Goal: Check status

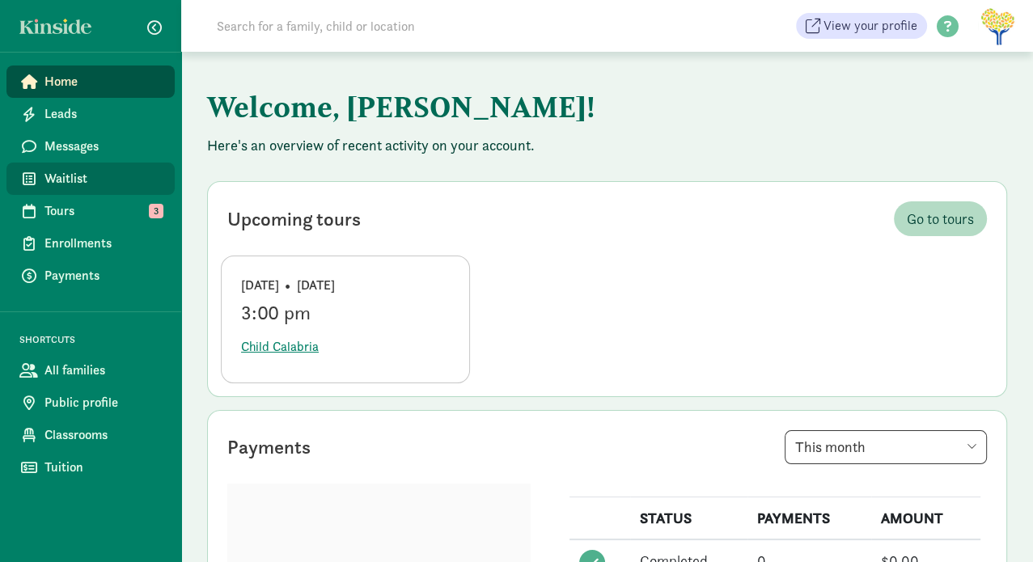
click at [71, 187] on span "Waitlist" at bounding box center [102, 178] width 117 height 19
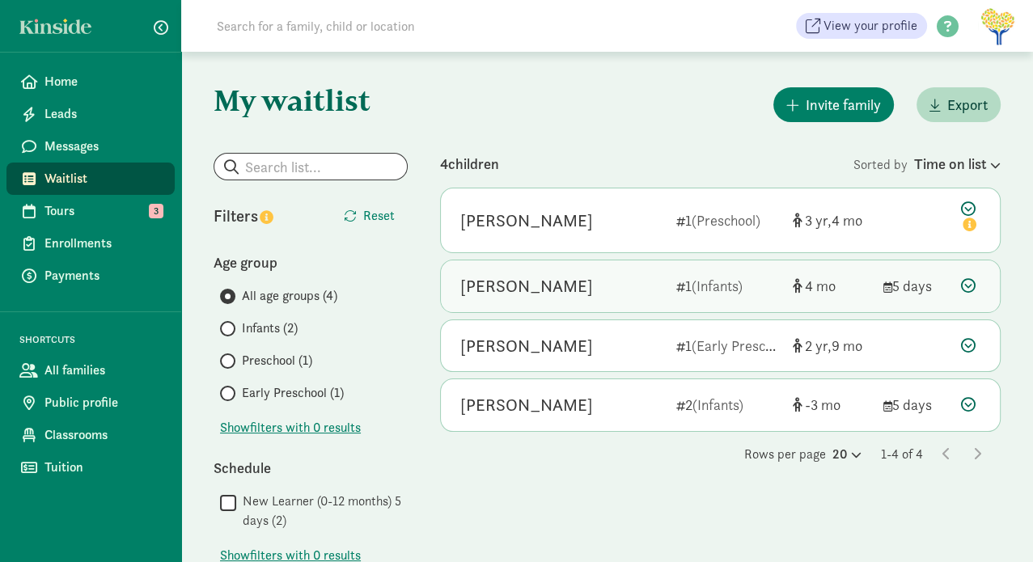
click at [559, 284] on div "[PERSON_NAME]" at bounding box center [526, 286] width 133 height 26
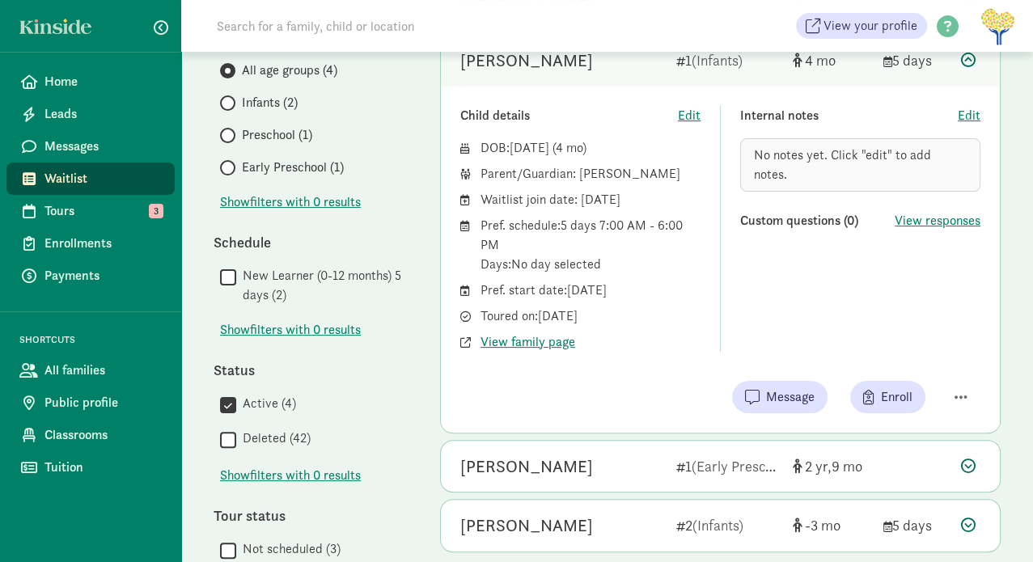
scroll to position [324, 0]
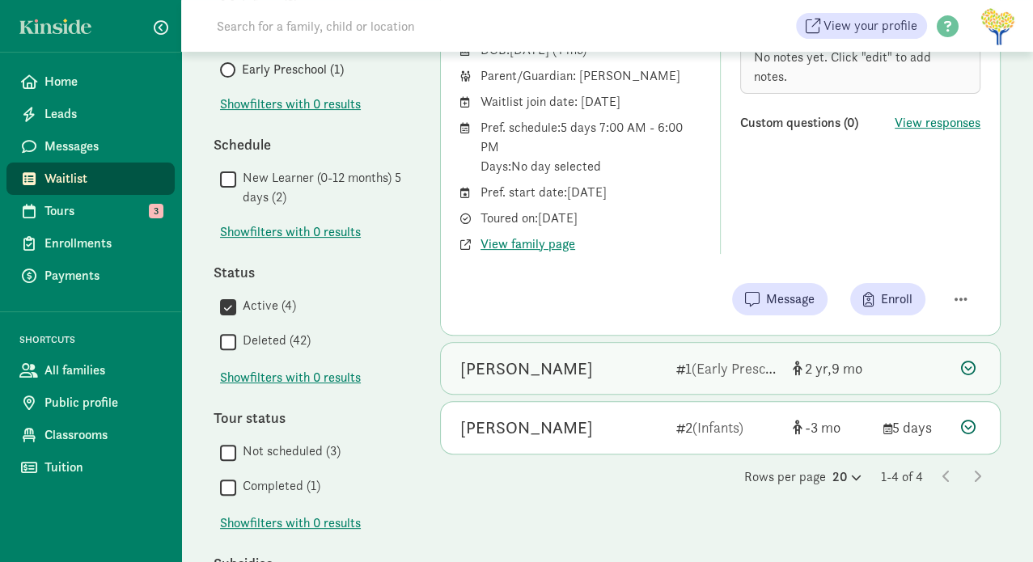
click at [537, 368] on div "[PERSON_NAME]" at bounding box center [526, 369] width 133 height 26
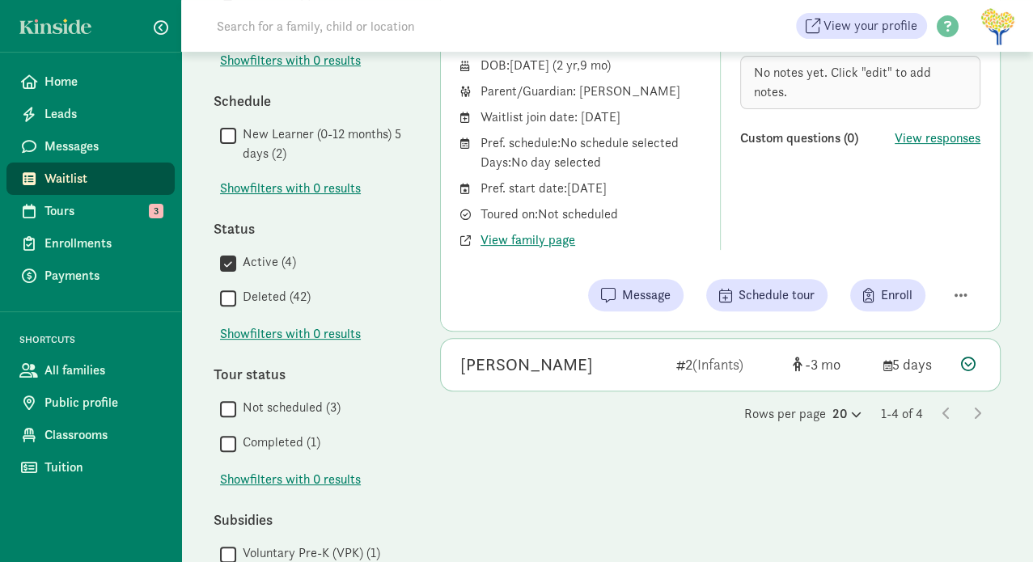
scroll to position [404, 0]
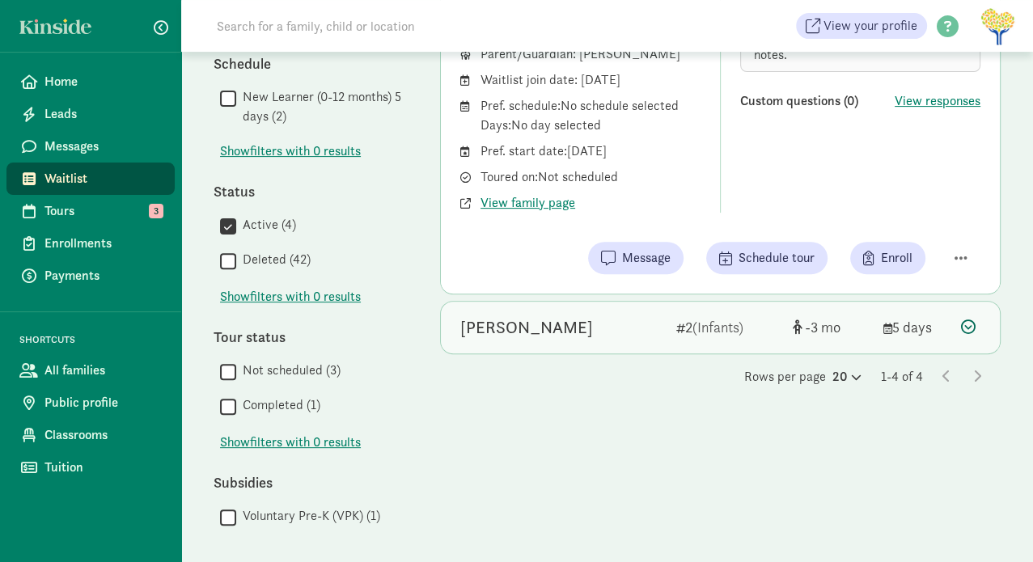
click at [534, 324] on div "[PERSON_NAME]" at bounding box center [526, 328] width 133 height 26
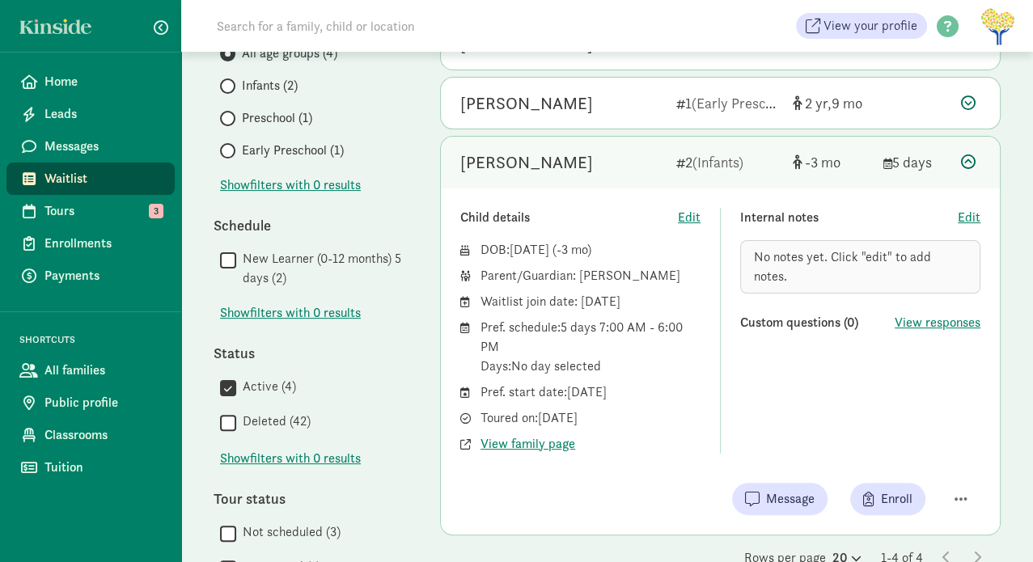
scroll to position [0, 0]
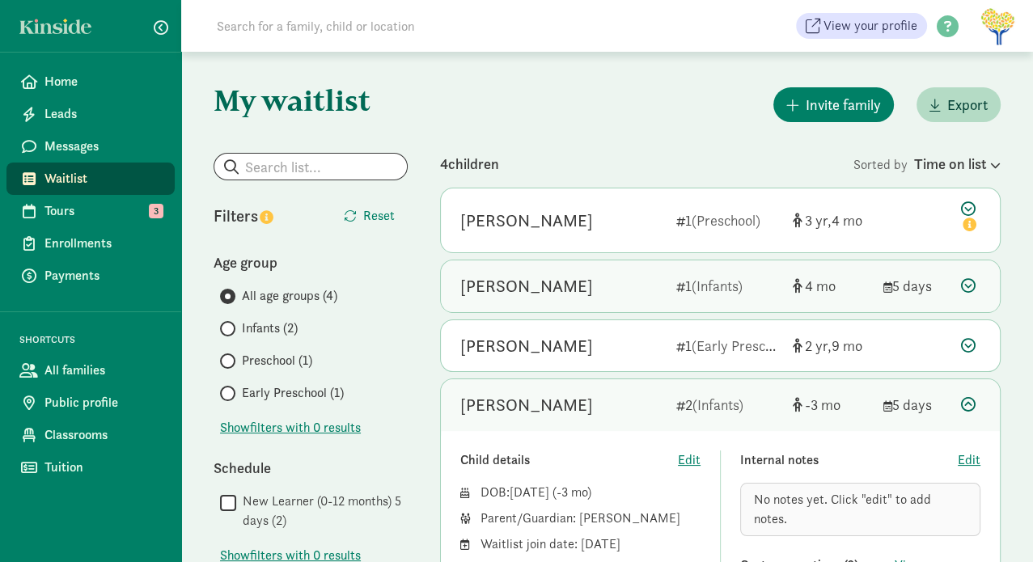
click at [593, 287] on div "[PERSON_NAME]" at bounding box center [526, 286] width 133 height 26
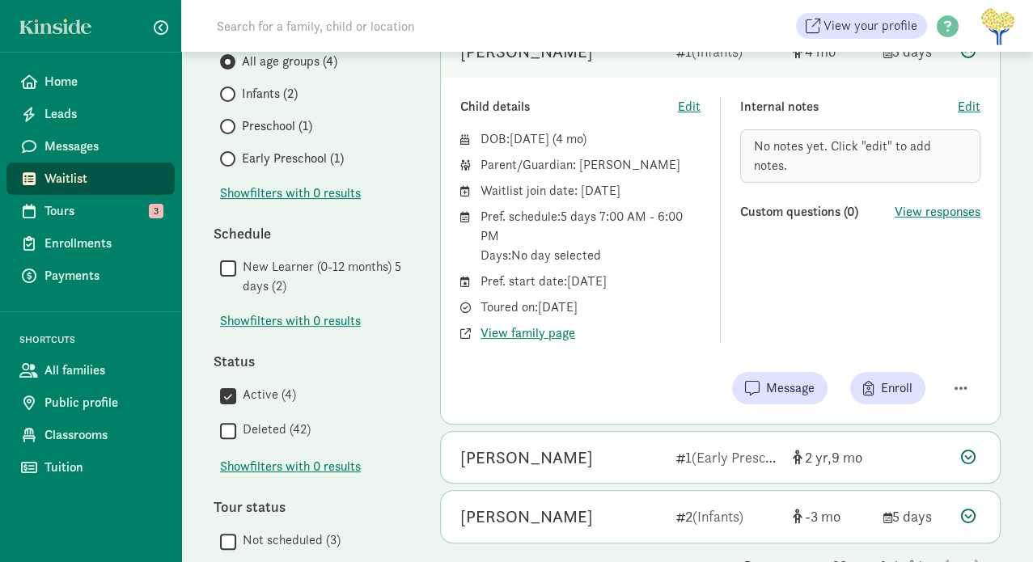
scroll to position [243, 0]
